Goal: Task Accomplishment & Management: Manage account settings

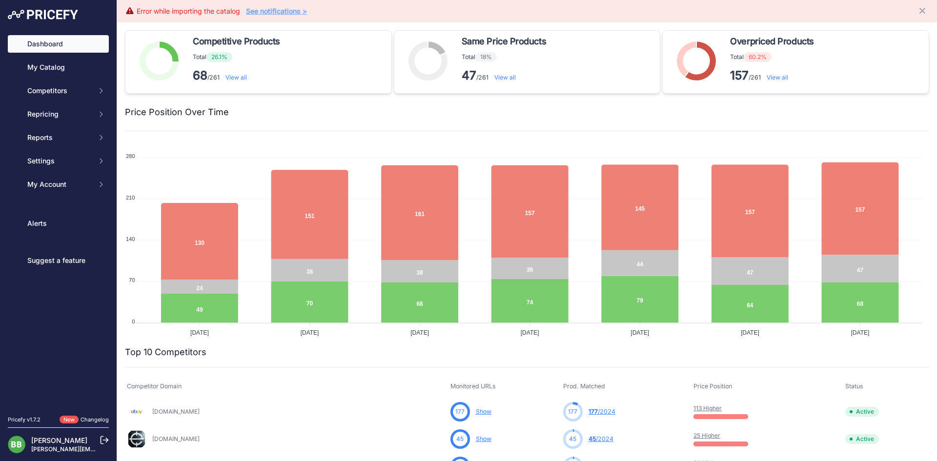
click at [110, 439] on div "Dashboard My Catalog Competitors Competitors Monitored URLs MAP infringements R…" at bounding box center [58, 230] width 117 height 461
click at [103, 441] on icon at bounding box center [104, 440] width 9 height 9
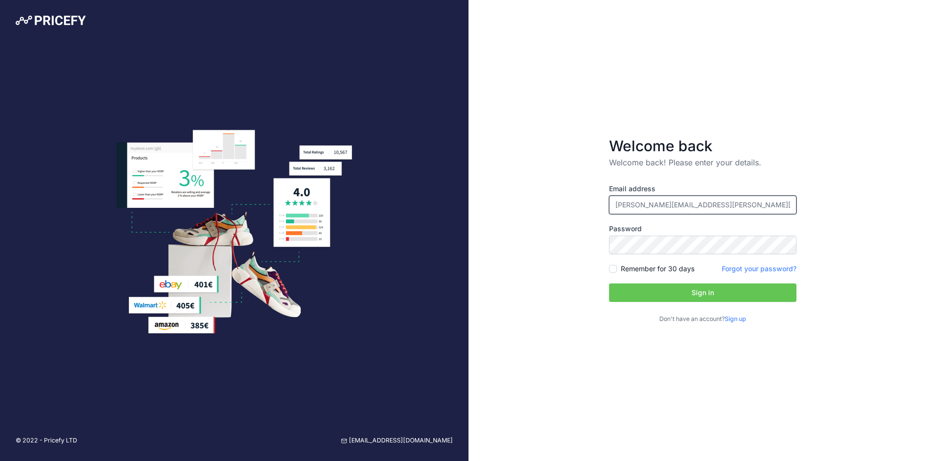
click at [642, 204] on input "[PERSON_NAME][EMAIL_ADDRESS][PERSON_NAME][DOMAIN_NAME]" at bounding box center [702, 205] width 187 height 19
type input "[EMAIL_ADDRESS][DOMAIN_NAME]"
click at [680, 319] on p "Don't have an account? Sign up" at bounding box center [702, 319] width 187 height 9
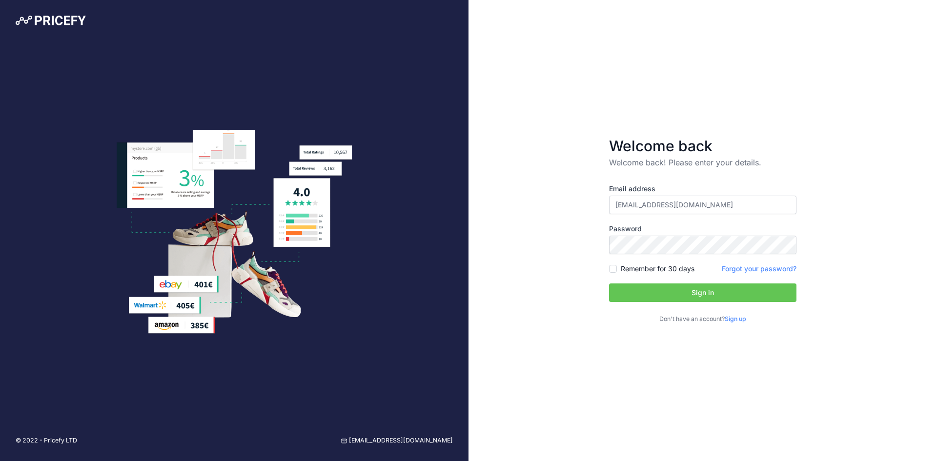
click at [682, 303] on div "Email address [EMAIL_ADDRESS][DOMAIN_NAME] Password Remember for 30 days Sign up" at bounding box center [702, 254] width 187 height 140
click at [682, 302] on button "Sign in" at bounding box center [702, 293] width 187 height 19
click at [680, 265] on label "Remember for 30 days" at bounding box center [658, 269] width 74 height 10
click at [617, 265] on input "Remember for 30 days" at bounding box center [613, 269] width 8 height 8
checkbox input "true"
